Goal: Task Accomplishment & Management: Manage account settings

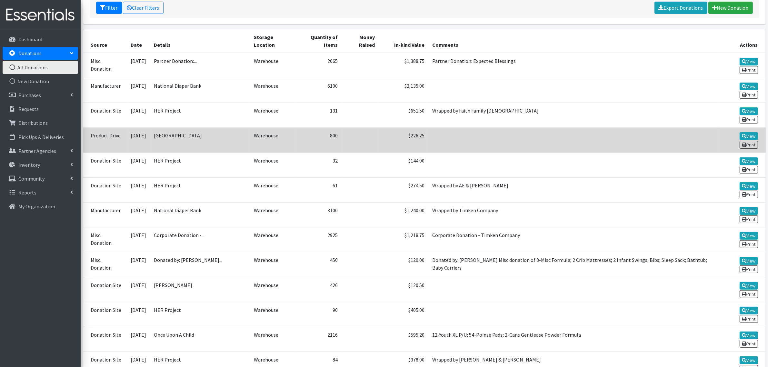
scroll to position [121, 0]
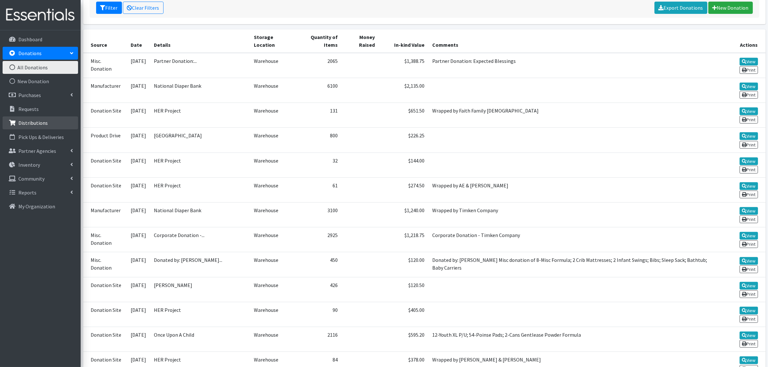
click at [26, 120] on p "Distributions" at bounding box center [32, 123] width 29 height 6
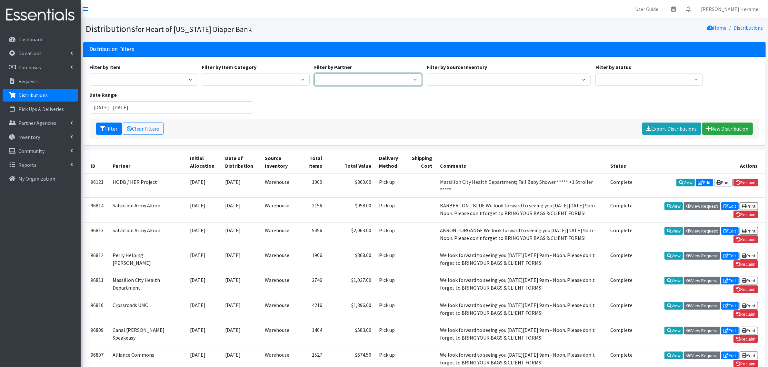
click at [340, 79] on select "Alliance Commons Belmont County Health Department Bridge Point Canal Fulton Spe…" at bounding box center [368, 80] width 108 height 12
select select "4"
click at [314, 74] on select "Alliance Commons Belmont County Health Department Bridge Point Canal Fulton Spe…" at bounding box center [368, 80] width 108 height 12
click at [113, 129] on button "Filter" at bounding box center [109, 129] width 26 height 12
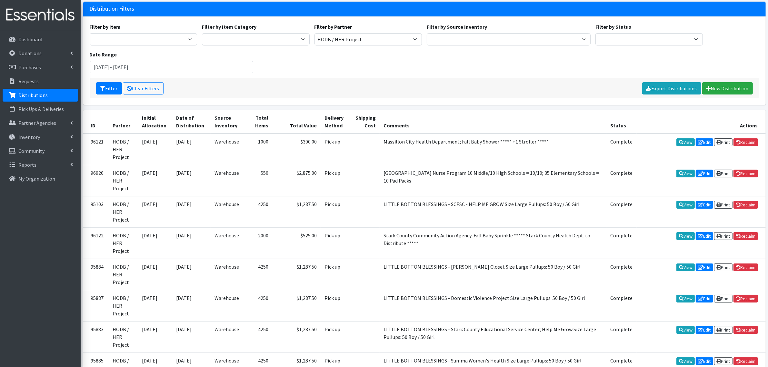
scroll to position [81, 0]
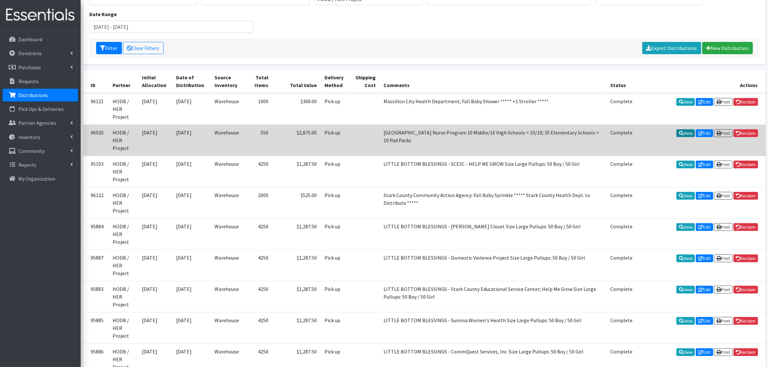
click at [687, 135] on link "View" at bounding box center [685, 133] width 18 height 8
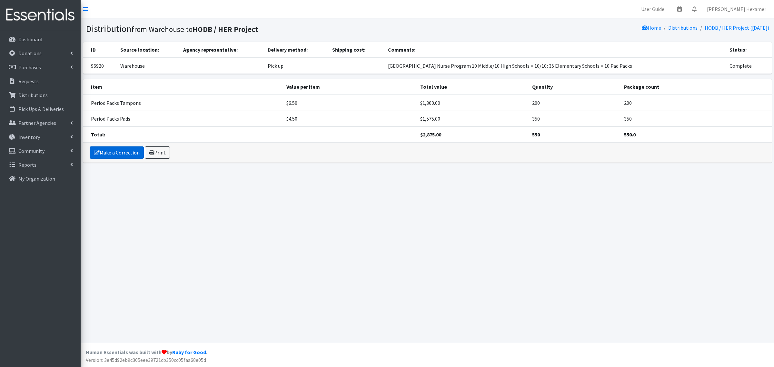
click at [115, 149] on link "Make a Correction" at bounding box center [117, 152] width 54 height 12
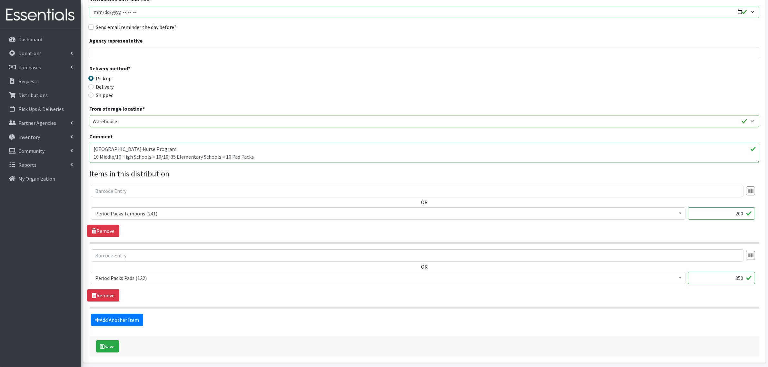
scroll to position [106, 0]
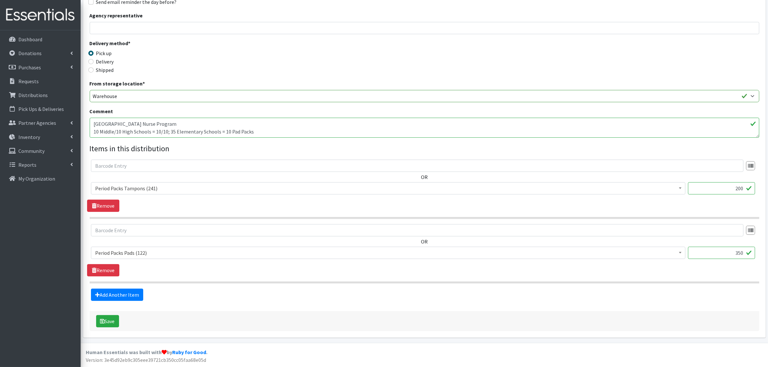
click at [738, 255] on input "350" at bounding box center [721, 253] width 67 height 12
click at [173, 204] on div "OR Adult XXX Large (0) Adult Large (2103) Adult XX Large (420) Adult Medium (10…" at bounding box center [424, 186] width 674 height 52
click at [738, 251] on input "350" at bounding box center [721, 253] width 67 height 12
type input "550"
click at [117, 317] on button "Save" at bounding box center [107, 321] width 23 height 12
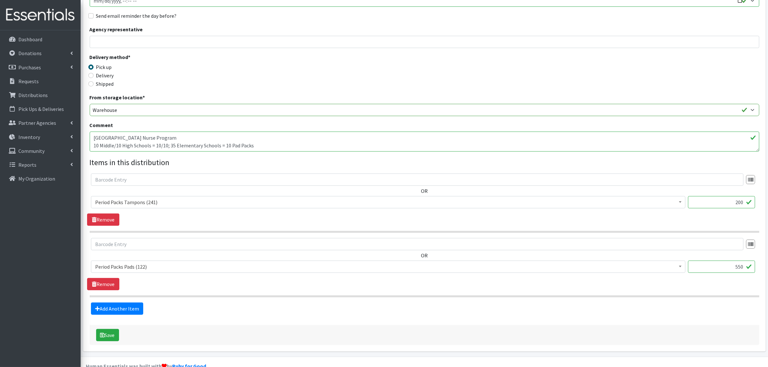
scroll to position [135, 0]
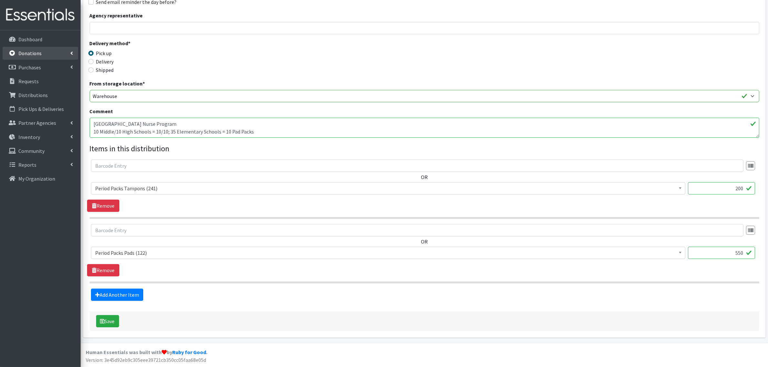
click at [28, 52] on p "Donations" at bounding box center [29, 53] width 23 height 6
click at [34, 55] on p "Donations" at bounding box center [29, 53] width 23 height 6
click at [35, 55] on p "Donations" at bounding box center [29, 53] width 23 height 6
click at [28, 65] on link "All Donations" at bounding box center [40, 67] width 75 height 13
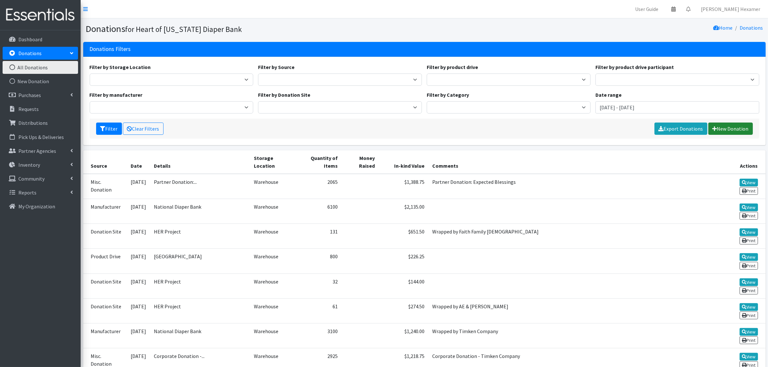
click at [719, 125] on link "New Donation" at bounding box center [730, 129] width 44 height 12
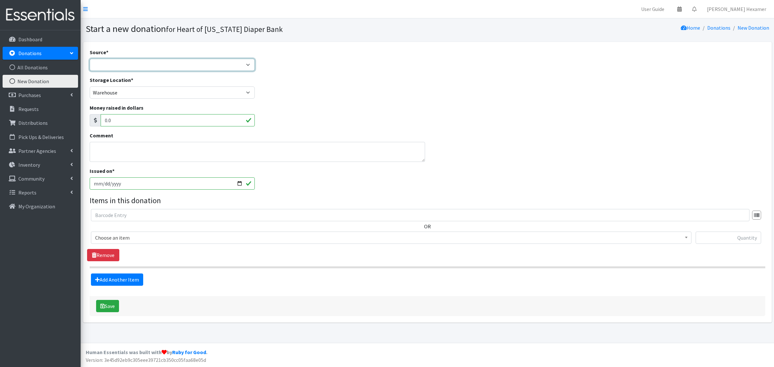
click at [112, 65] on select "Product Drive Manufacturer Donation Site Misc. Donation" at bounding box center [172, 65] width 165 height 12
select select "Donation Site"
click at [90, 59] on select "Product Drive Manufacturer Donation Site Misc. Donation" at bounding box center [172, 65] width 165 height 12
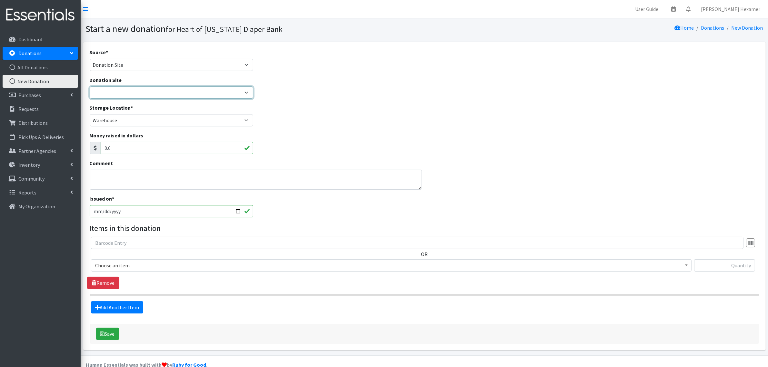
click at [112, 94] on select "2024 Partner Donations Akron Children's Health Center - [GEOGRAPHIC_DATA] [PERS…" at bounding box center [172, 92] width 164 height 12
select select "954"
click at [90, 86] on select "2024 Partner Donations Akron Children's Health Center - [GEOGRAPHIC_DATA] [PERS…" at bounding box center [172, 92] width 164 height 12
click at [107, 178] on textarea "Comment" at bounding box center [256, 180] width 332 height 20
click at [110, 265] on span "Choose an item" at bounding box center [391, 265] width 592 height 9
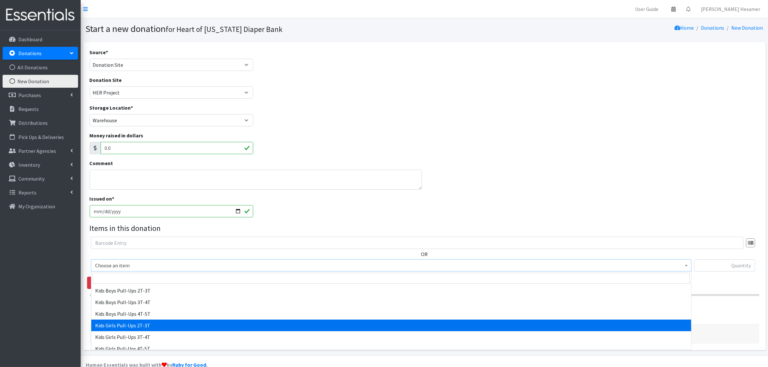
scroll to position [299, 0]
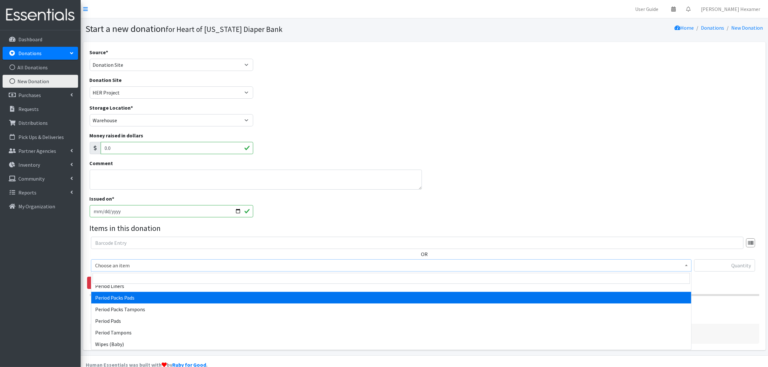
select select "11444"
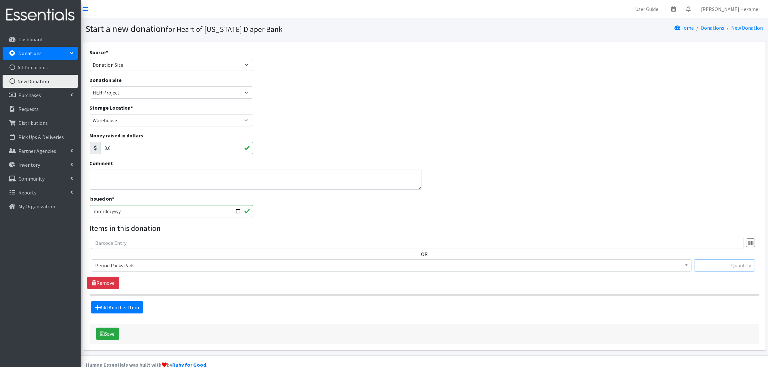
click at [728, 260] on input "text" at bounding box center [724, 265] width 61 height 12
type input "120"
click at [109, 176] on textarea "Comment" at bounding box center [256, 180] width 332 height 20
type textarea "W"
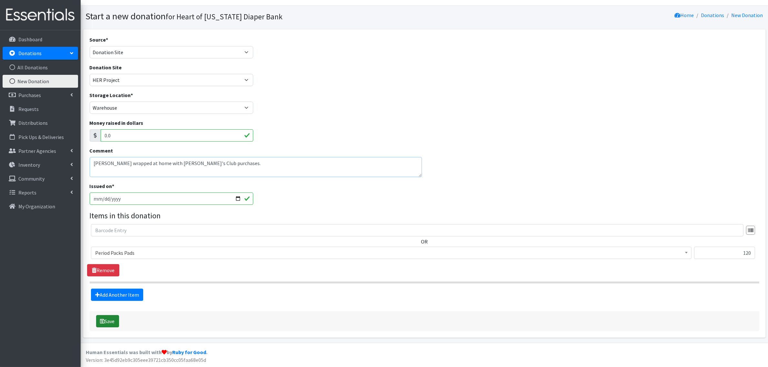
type textarea "Shannon wrapped at home with Sam's Club purchases."
click at [108, 319] on button "Save" at bounding box center [107, 321] width 23 height 12
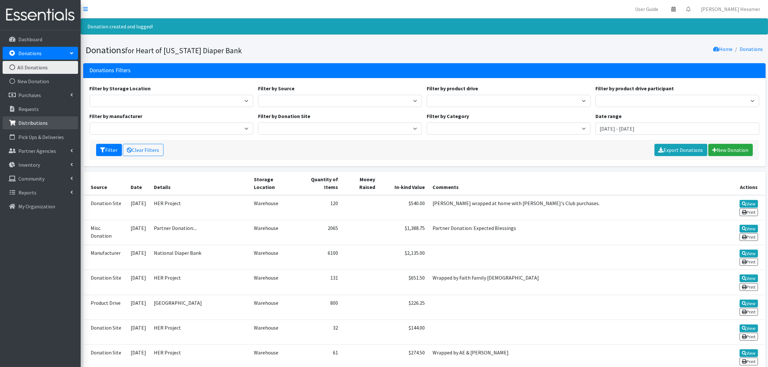
click at [43, 121] on p "Distributions" at bounding box center [32, 123] width 29 height 6
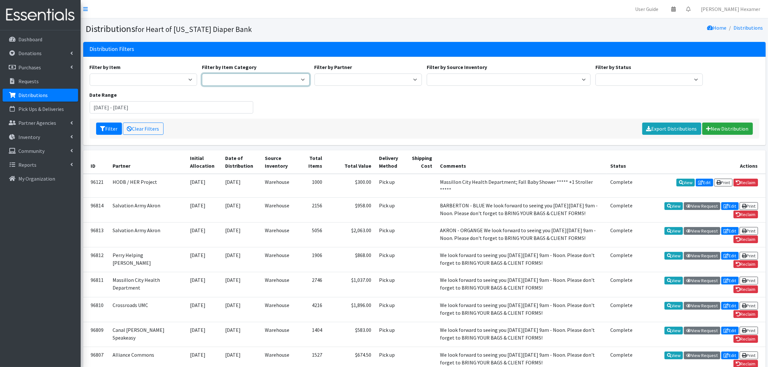
click at [300, 81] on select "Period Supplies Adult Incontinence Diapers Wipes Pull- Ups" at bounding box center [256, 80] width 108 height 12
click at [343, 76] on select "Alliance Commons Belmont County Health Department Bridge Point Canal Fulton Spe…" at bounding box center [368, 80] width 108 height 12
select select "4"
click at [314, 74] on select "Alliance Commons Belmont County Health Department Bridge Point Canal Fulton Spe…" at bounding box center [368, 80] width 108 height 12
click at [116, 125] on button "Filter" at bounding box center [109, 129] width 26 height 12
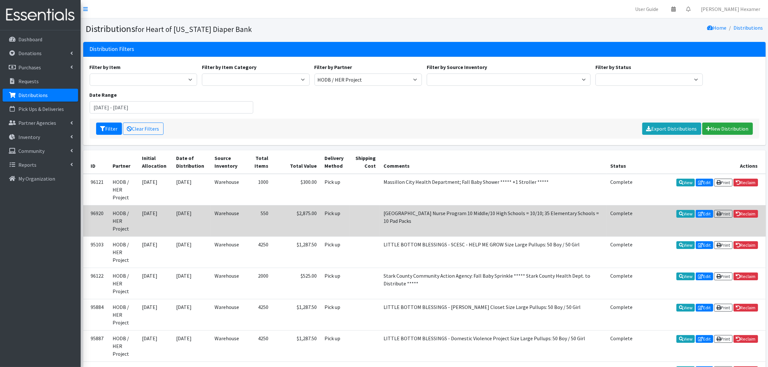
click at [387, 220] on td "[GEOGRAPHIC_DATA] Nurse Program 10 Middle/10 High Schools = 10/10; 35 Elementar…" at bounding box center [492, 220] width 227 height 31
click at [683, 210] on link "View" at bounding box center [685, 214] width 18 height 8
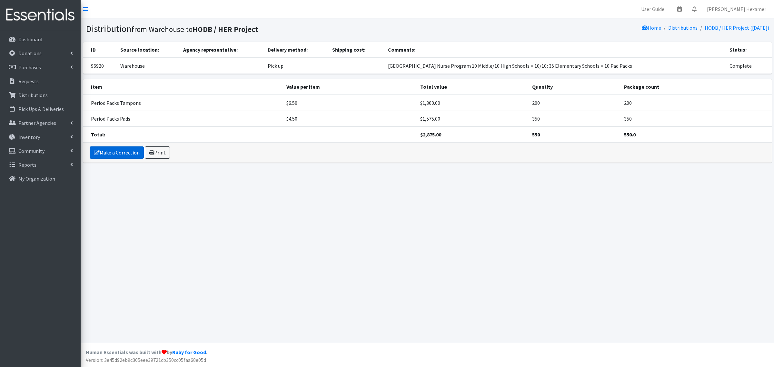
click at [121, 153] on link "Make a Correction" at bounding box center [117, 152] width 54 height 12
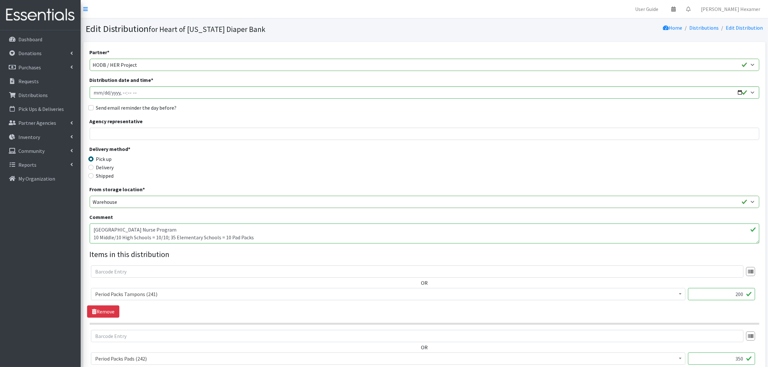
scroll to position [106, 0]
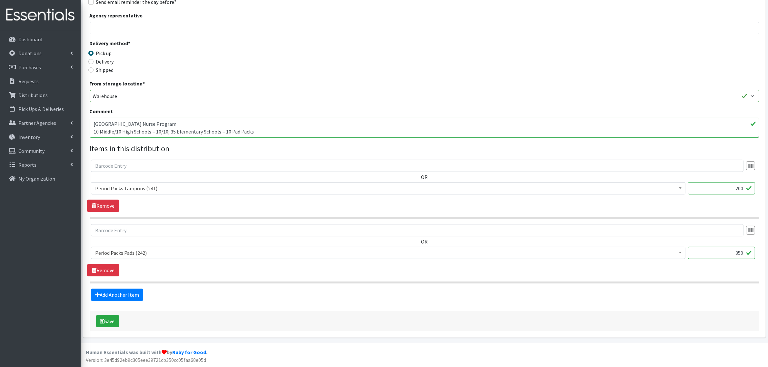
click at [738, 253] on input "350" at bounding box center [721, 253] width 67 height 12
type input "550"
click at [118, 316] on button "Save" at bounding box center [107, 321] width 23 height 12
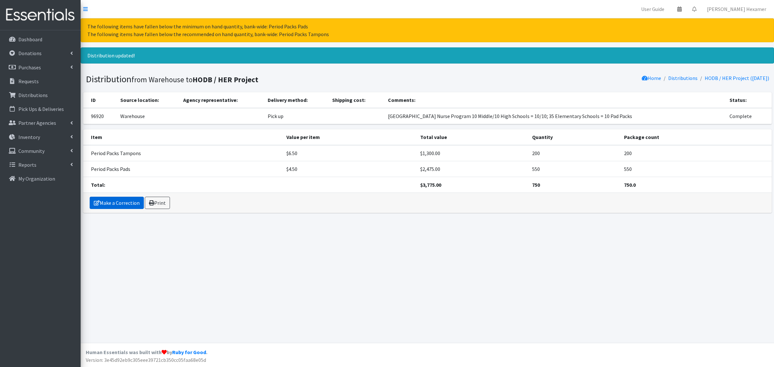
click at [115, 203] on link "Make a Correction" at bounding box center [117, 203] width 54 height 12
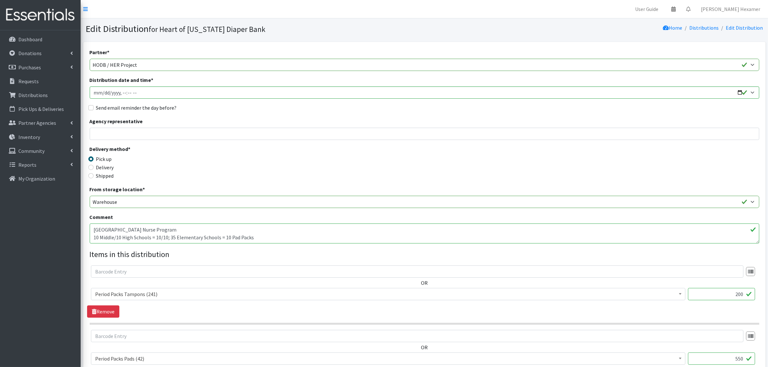
scroll to position [106, 0]
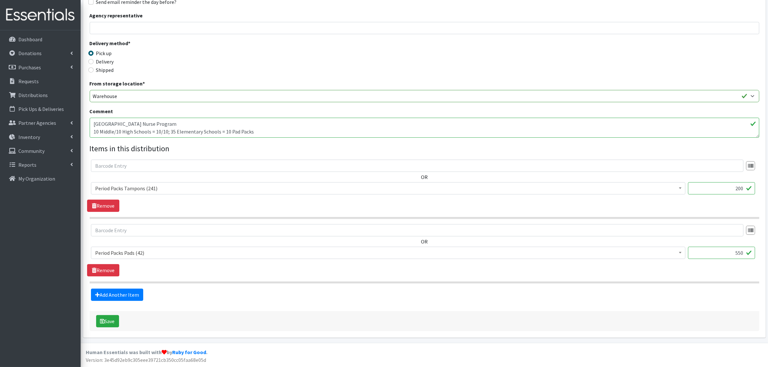
click at [259, 129] on textarea "[GEOGRAPHIC_DATA] Nurse Program 10 Middle/10 High Schools = 10/10; 35 Elementar…" at bounding box center [424, 128] width 669 height 20
click at [122, 132] on textarea "[GEOGRAPHIC_DATA] Nurse Program 10 Middle/10 High Schools = 10/10; 35 Elementar…" at bounding box center [424, 128] width 669 height 20
click at [113, 132] on textarea "[GEOGRAPHIC_DATA] Nurse Program 10 Middle/10 High Schools = 10/10; 35 Elementar…" at bounding box center [424, 128] width 669 height 20
click at [154, 133] on textarea "[GEOGRAPHIC_DATA] Nurse Program 10 Middle/10 High Schools = 10/10; 35 Elementar…" at bounding box center [424, 128] width 669 height 20
drag, startPoint x: 99, startPoint y: 131, endPoint x: 88, endPoint y: 132, distance: 11.3
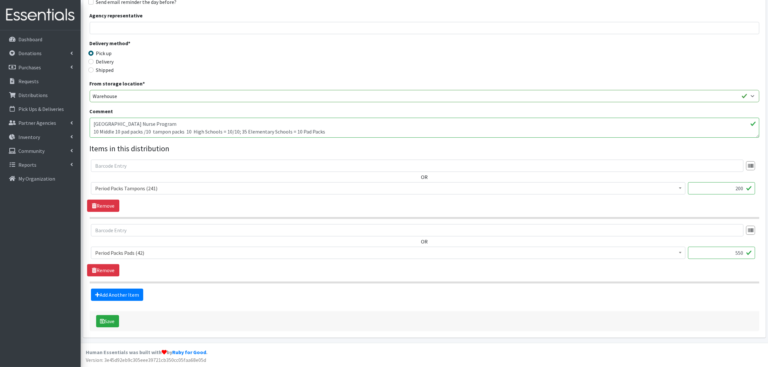
click at [88, 132] on div "Partner * Alliance Commons Belmont County Health Department [GEOGRAPHIC_DATA] […" at bounding box center [424, 136] width 682 height 401
click at [197, 134] on textarea "[GEOGRAPHIC_DATA] Nurse Program 10 Middle/10 High Schools = 10/10; 35 Elementar…" at bounding box center [424, 128] width 669 height 20
click at [118, 130] on textarea "[GEOGRAPHIC_DATA] Nurse Program 10 Middle/10 High Schools = 10/10; 35 Elementar…" at bounding box center [424, 128] width 669 height 20
click at [162, 131] on textarea "[GEOGRAPHIC_DATA] Nurse Program 10 Middle/10 High Schools = 10/10; 35 Elementar…" at bounding box center [424, 128] width 669 height 20
click at [193, 133] on textarea "[GEOGRAPHIC_DATA] Nurse Program 10 Middle/10 High Schools = 10/10; 35 Elementar…" at bounding box center [424, 128] width 669 height 20
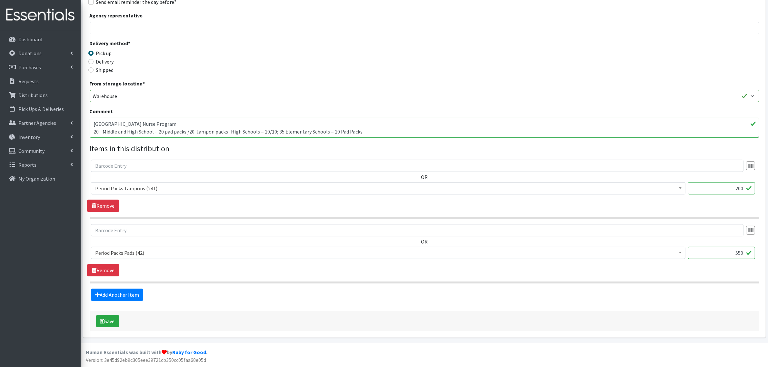
drag, startPoint x: 279, startPoint y: 132, endPoint x: 233, endPoint y: 131, distance: 46.5
click at [233, 131] on textarea "[GEOGRAPHIC_DATA] Nurse Program 10 Middle/10 High Schools = 10/10; 35 Elementar…" at bounding box center [424, 128] width 669 height 20
click at [154, 134] on textarea "[GEOGRAPHIC_DATA] Nurse Program 10 Middle/10 High Schools = 10/10; 35 Elementar…" at bounding box center [424, 128] width 669 height 20
click at [233, 132] on textarea "[GEOGRAPHIC_DATA] Nurse Program 10 Middle/10 High Schools = 10/10; 35 Elementar…" at bounding box center [424, 128] width 669 height 20
drag, startPoint x: 328, startPoint y: 133, endPoint x: 333, endPoint y: 132, distance: 4.9
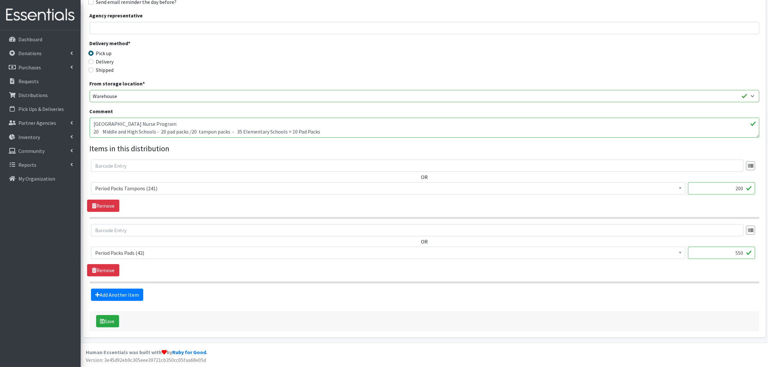
click at [328, 132] on textarea "[GEOGRAPHIC_DATA] Nurse Program 10 Middle/10 High Schools = 10/10; 35 Elementar…" at bounding box center [424, 128] width 669 height 20
click at [233, 134] on textarea "[GEOGRAPHIC_DATA] Nurse Program 10 Middle/10 High Schools = 10/10; 35 Elementar…" at bounding box center [424, 128] width 669 height 20
type textarea "[GEOGRAPHIC_DATA] Nurse Program 20 Middle and High Schools - 20 pad packs /20 t…"
click at [108, 318] on button "Save" at bounding box center [107, 321] width 23 height 12
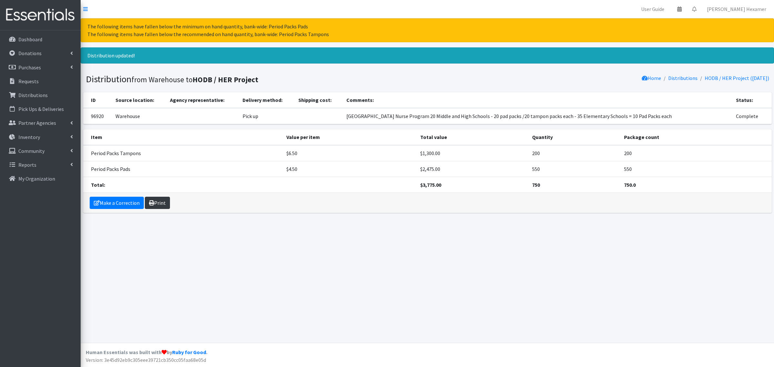
click at [161, 203] on link "Print" at bounding box center [157, 203] width 25 height 12
